Goal: Transaction & Acquisition: Subscribe to service/newsletter

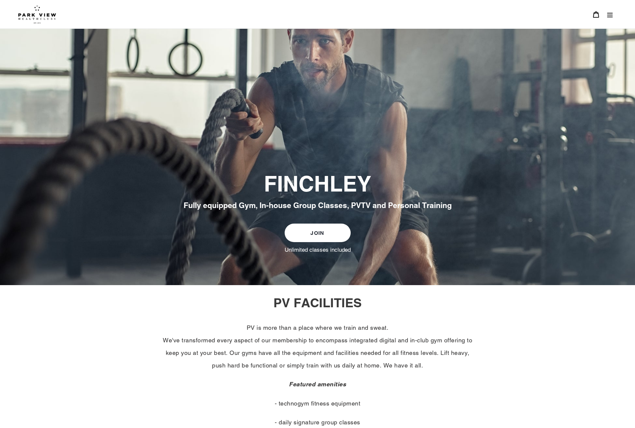
click at [333, 227] on link "JOIN" at bounding box center [318, 232] width 66 height 19
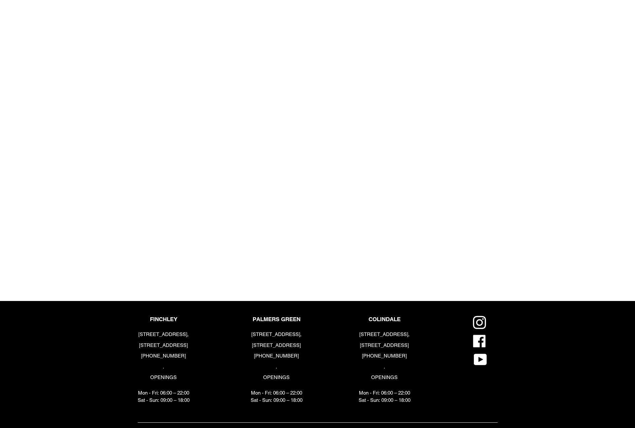
scroll to position [711, 0]
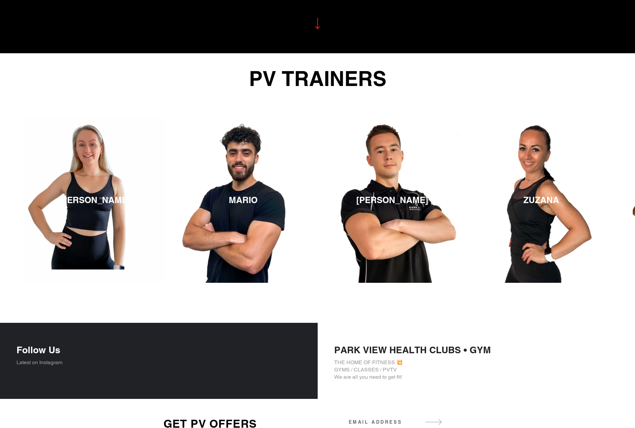
scroll to position [846, 0]
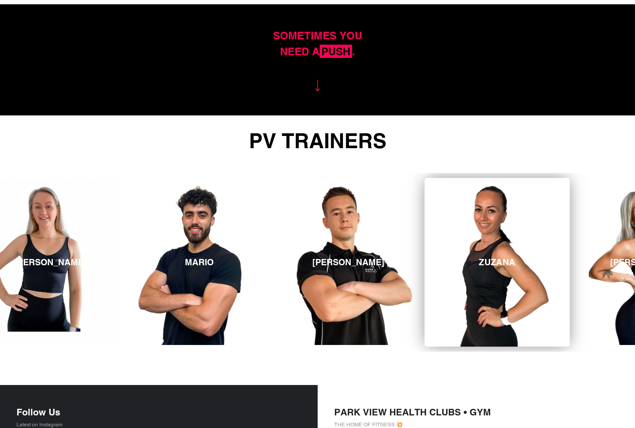
drag, startPoint x: 528, startPoint y: 210, endPoint x: 309, endPoint y: 193, distance: 220.1
click at [425, 193] on link "ZUZANA" at bounding box center [497, 262] width 145 height 169
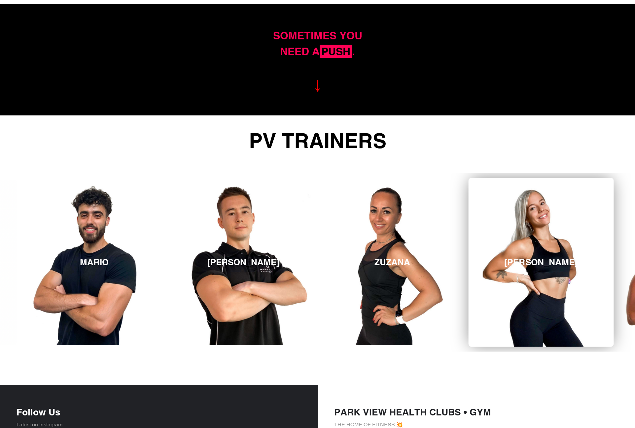
drag, startPoint x: 392, startPoint y: 201, endPoint x: 374, endPoint y: 201, distance: 17.2
click at [469, 201] on link "[PERSON_NAME]" at bounding box center [541, 262] width 145 height 169
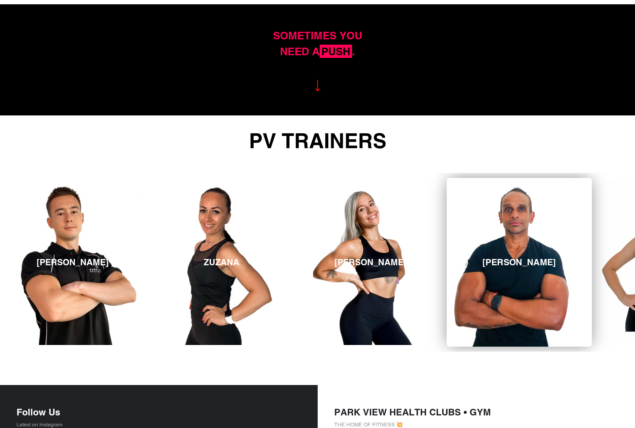
drag, startPoint x: 508, startPoint y: 218, endPoint x: 345, endPoint y: 210, distance: 162.8
click at [447, 211] on link "[PERSON_NAME]" at bounding box center [519, 262] width 145 height 169
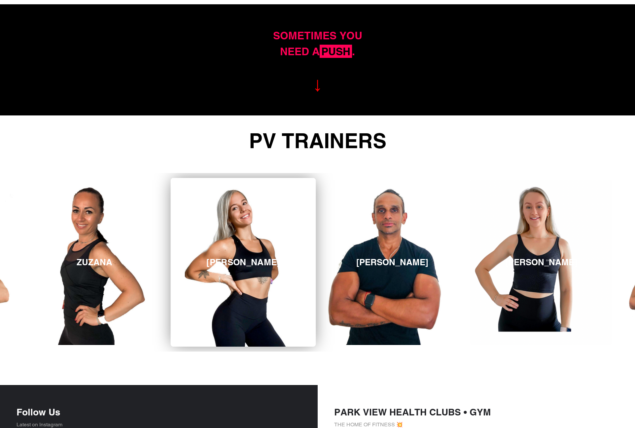
drag, startPoint x: 484, startPoint y: 222, endPoint x: 264, endPoint y: 194, distance: 221.2
click at [264, 194] on div "MARIO JAMES ZUZANA MICHELLE MERVIN LUCY MARIO JAMES ZUZANA" at bounding box center [95, 262] width 2534 height 178
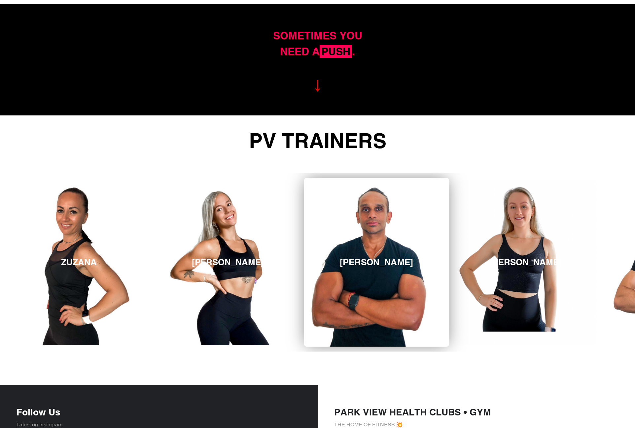
drag, startPoint x: 424, startPoint y: 202, endPoint x: 232, endPoint y: 191, distance: 192.0
click at [304, 191] on link "[PERSON_NAME]" at bounding box center [376, 262] width 145 height 169
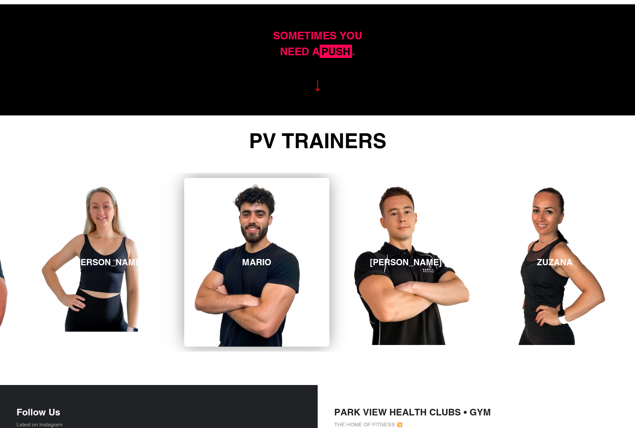
drag, startPoint x: 494, startPoint y: 223, endPoint x: 209, endPoint y: 206, distance: 285.4
click at [208, 206] on link "MARIO" at bounding box center [256, 262] width 145 height 169
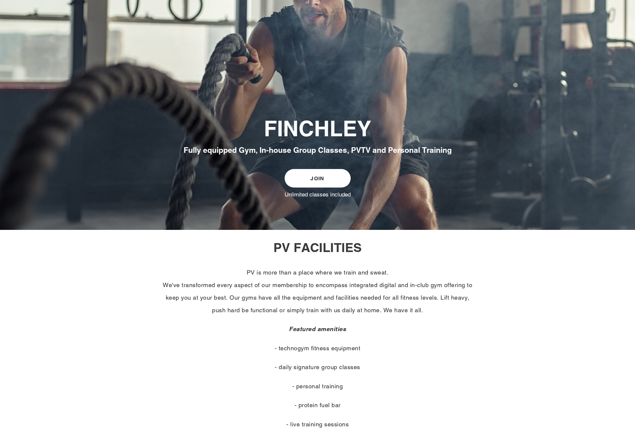
scroll to position [0, 0]
